Goal: Information Seeking & Learning: Learn about a topic

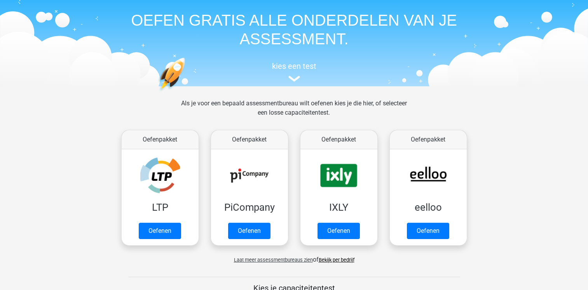
scroll to position [39, 0]
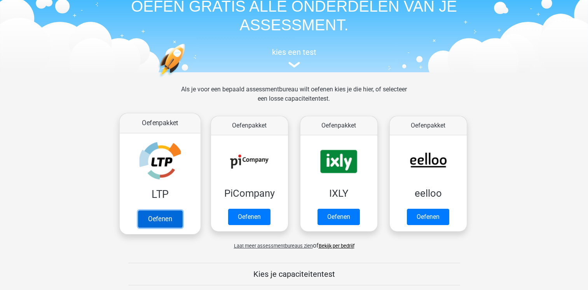
click at [162, 218] on link "Oefenen" at bounding box center [160, 218] width 44 height 17
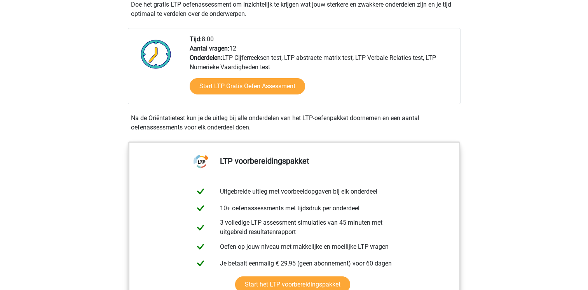
scroll to position [194, 0]
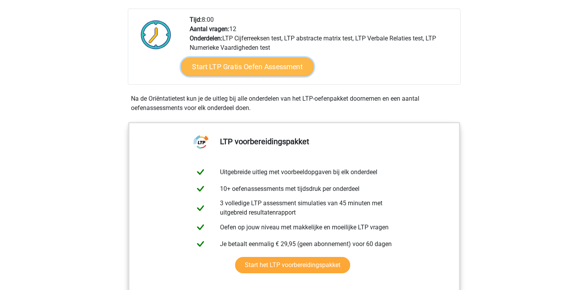
click at [241, 69] on link "Start LTP Gratis Oefen Assessment" at bounding box center [247, 67] width 133 height 19
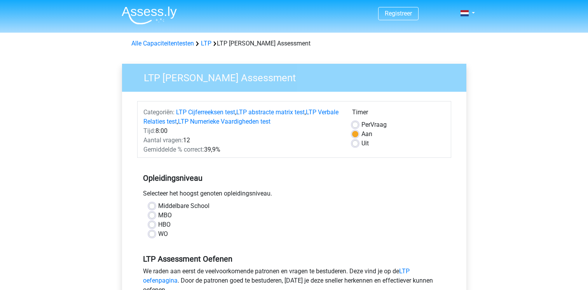
click at [158, 224] on label "HBO" at bounding box center [164, 224] width 12 height 9
click at [151, 224] on input "HBO" at bounding box center [152, 224] width 6 height 8
radio input "true"
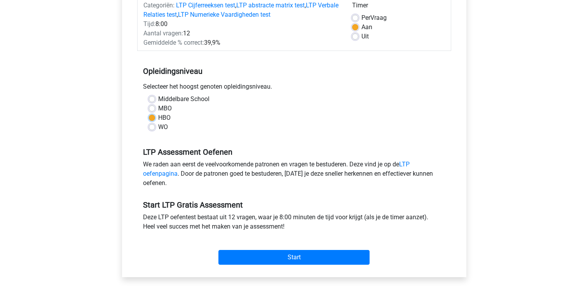
scroll to position [117, 0]
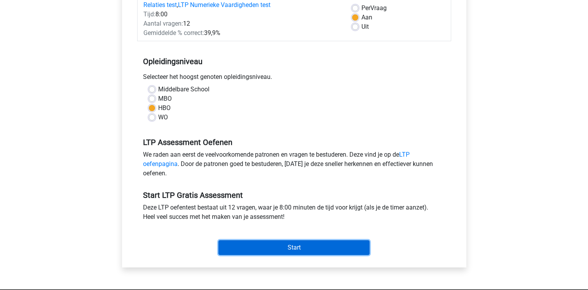
click at [292, 249] on input "Start" at bounding box center [293, 247] width 151 height 15
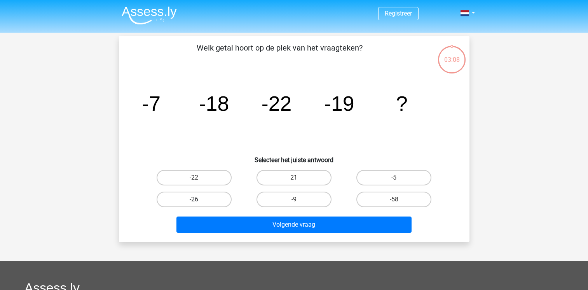
click at [216, 198] on label "-26" at bounding box center [194, 200] width 75 height 16
click at [199, 199] on input "-26" at bounding box center [196, 201] width 5 height 5
radio input "true"
click at [218, 200] on label "-26" at bounding box center [194, 200] width 75 height 16
click at [199, 200] on input "-26" at bounding box center [196, 201] width 5 height 5
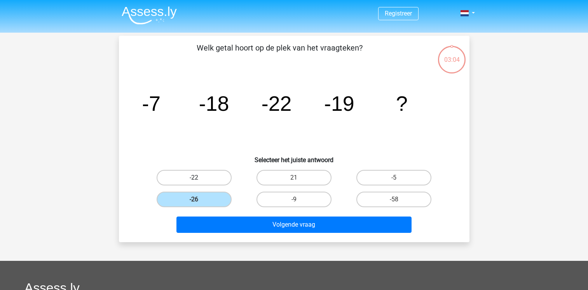
click at [208, 175] on label "-22" at bounding box center [194, 178] width 75 height 16
click at [199, 178] on input "-22" at bounding box center [196, 180] width 5 height 5
radio input "true"
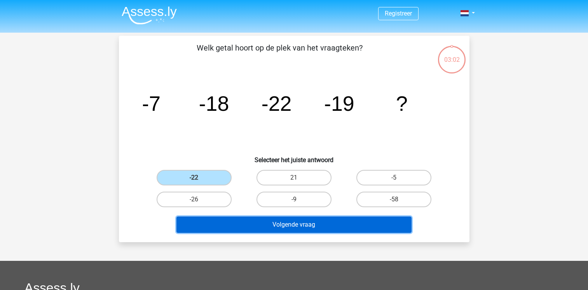
click at [295, 225] on button "Volgende vraag" at bounding box center [293, 224] width 235 height 16
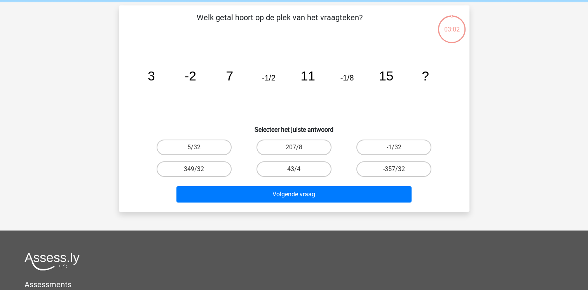
scroll to position [36, 0]
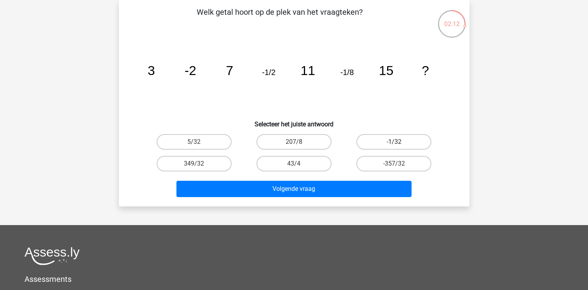
click at [387, 143] on label "-1/32" at bounding box center [393, 142] width 75 height 16
click at [394, 143] on input "-1/32" at bounding box center [396, 144] width 5 height 5
radio input "true"
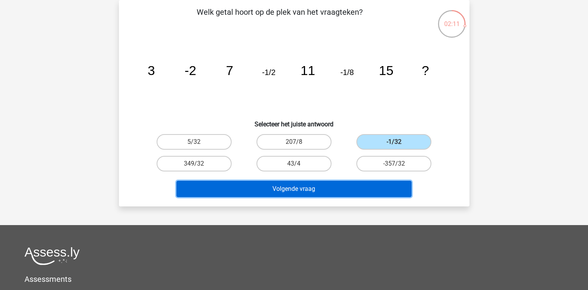
click at [314, 192] on button "Volgende vraag" at bounding box center [293, 189] width 235 height 16
